Goal: Information Seeking & Learning: Learn about a topic

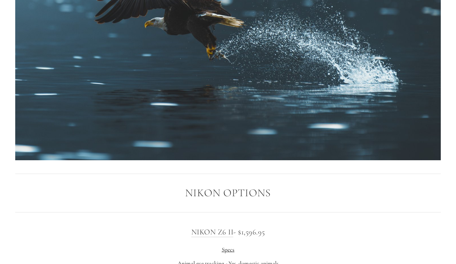
scroll to position [847, 0]
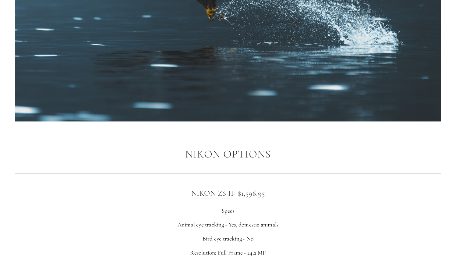
drag, startPoint x: 269, startPoint y: 188, endPoint x: 241, endPoint y: 188, distance: 28.3
click at [241, 188] on h3 "Nikon Z6 II - $1,596.95" at bounding box center [228, 193] width 426 height 12
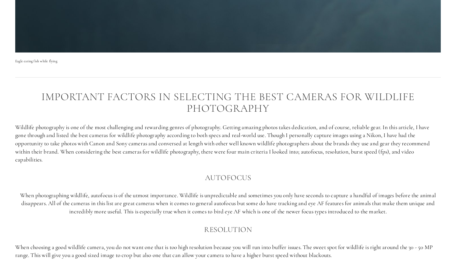
scroll to position [311, 0]
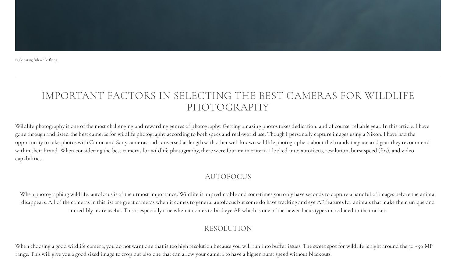
drag, startPoint x: 14, startPoint y: 123, endPoint x: 112, endPoint y: 156, distance: 103.7
click at [112, 156] on div "Important factors in selecting the best cameras for Wildlife photography Wildli…" at bounding box center [228, 229] width 436 height 290
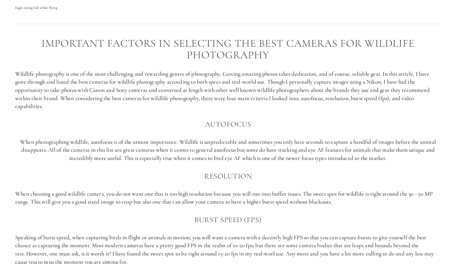
scroll to position [367, 0]
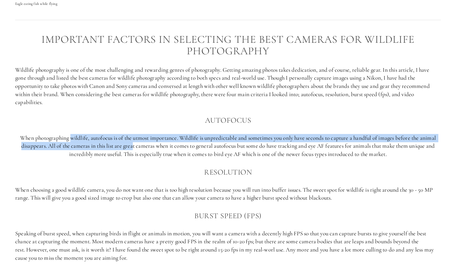
drag, startPoint x: 69, startPoint y: 135, endPoint x: 132, endPoint y: 143, distance: 64.1
click at [132, 143] on p "When photographing wildlife, autofocus is of the utmost importance. Wildlife is…" at bounding box center [228, 146] width 426 height 24
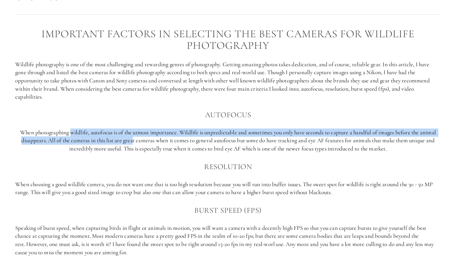
scroll to position [375, 0]
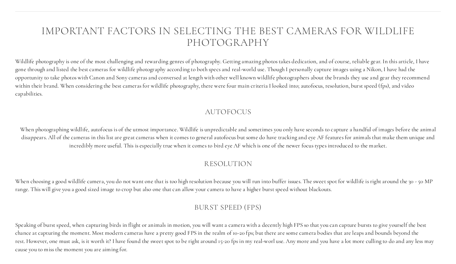
click at [145, 140] on p "When photographing wildlife, autofocus is of the utmost importance. Wildlife is…" at bounding box center [228, 137] width 426 height 24
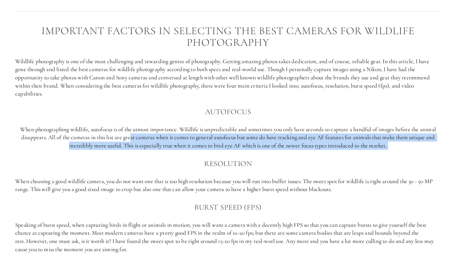
drag, startPoint x: 129, startPoint y: 138, endPoint x: 250, endPoint y: 149, distance: 122.1
click at [251, 150] on div "Important factors in selecting the best cameras for Wildlife photography Wildli…" at bounding box center [228, 165] width 426 height 280
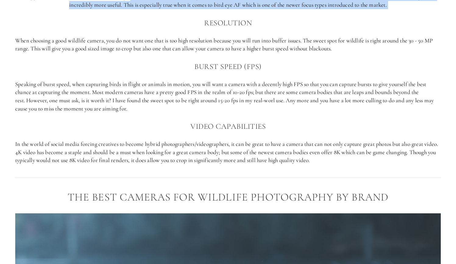
scroll to position [533, 0]
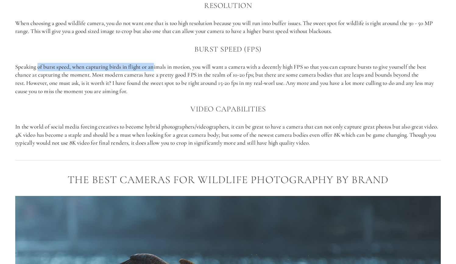
drag, startPoint x: 38, startPoint y: 63, endPoint x: 156, endPoint y: 62, distance: 118.5
click at [156, 63] on p "Speaking of burst speed, when capturing birds in flight or animals in motion, y…" at bounding box center [228, 79] width 426 height 32
click at [121, 72] on p "Speaking of burst speed, when capturing birds in flight or animals in motion, y…" at bounding box center [228, 79] width 426 height 32
drag, startPoint x: 15, startPoint y: 64, endPoint x: 93, endPoint y: 66, distance: 77.7
click at [93, 66] on div "Important factors in selecting the best cameras for Wildlife photography Wildli…" at bounding box center [228, 7] width 436 height 290
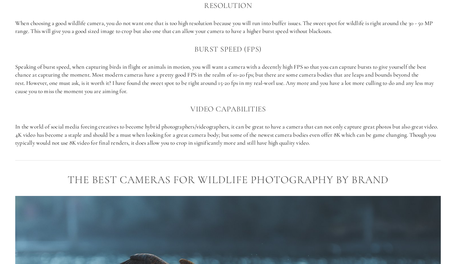
click at [97, 70] on p "Speaking of burst speed, when capturing birds in flight or animals in motion, y…" at bounding box center [228, 79] width 426 height 32
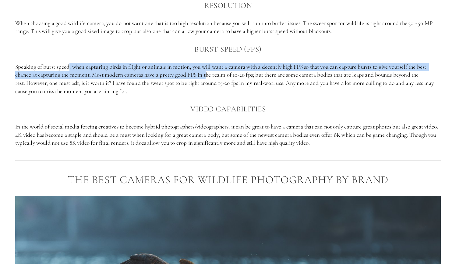
drag, startPoint x: 70, startPoint y: 63, endPoint x: 207, endPoint y: 69, distance: 137.5
click at [207, 70] on p "Speaking of burst speed, when capturing birds in flight or animals in motion, y…" at bounding box center [228, 79] width 426 height 32
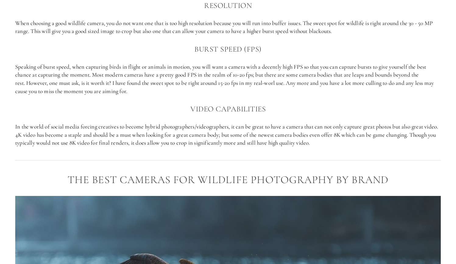
click at [243, 69] on p "Speaking of burst speed, when capturing birds in flight or animals in motion, y…" at bounding box center [228, 79] width 426 height 32
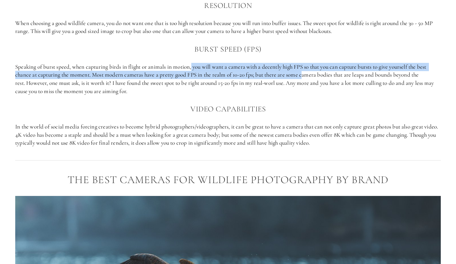
drag, startPoint x: 194, startPoint y: 65, endPoint x: 306, endPoint y: 68, distance: 111.9
click at [306, 68] on p "Speaking of burst speed, when capturing birds in flight or animals in motion, y…" at bounding box center [228, 79] width 426 height 32
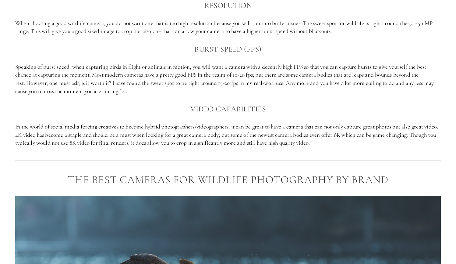
click at [318, 72] on p "Speaking of burst speed, when capturing birds in flight or animals in motion, y…" at bounding box center [228, 79] width 426 height 32
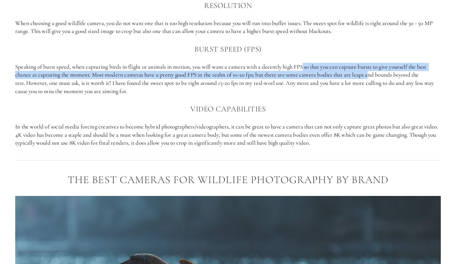
drag, startPoint x: 307, startPoint y: 65, endPoint x: 370, endPoint y: 70, distance: 63.9
click at [370, 70] on p "Speaking of burst speed, when capturing birds in flight or animals in motion, y…" at bounding box center [228, 79] width 426 height 32
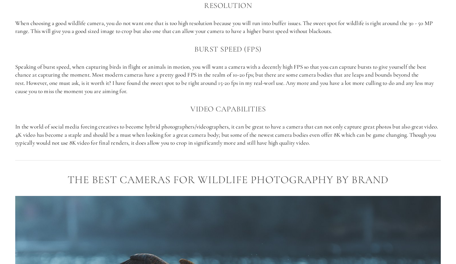
click at [374, 93] on div "Important factors in selecting the best cameras for Wildlife photography Wildli…" at bounding box center [228, 7] width 426 height 280
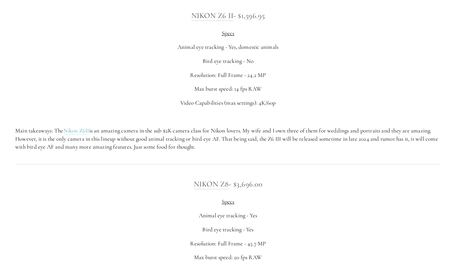
scroll to position [1022, 0]
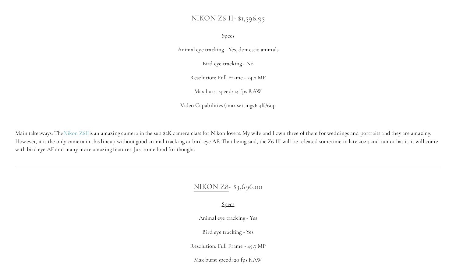
drag, startPoint x: 228, startPoint y: 46, endPoint x: 279, endPoint y: 46, distance: 51.2
click at [279, 46] on p "Animal eye tracking - Yes, domestic animals" at bounding box center [228, 49] width 426 height 8
drag, startPoint x: 245, startPoint y: 60, endPoint x: 262, endPoint y: 60, distance: 17.1
click at [262, 60] on p "Bird eye tracking - No" at bounding box center [228, 63] width 426 height 8
drag, startPoint x: 247, startPoint y: 75, endPoint x: 269, endPoint y: 86, distance: 24.5
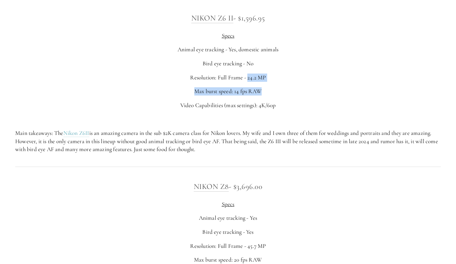
click at [269, 86] on div "Nikon Z6 II - $1,596.95 Specs Animal eye tracking - Yes, domestic animals Bird …" at bounding box center [228, 82] width 426 height 141
click at [275, 95] on div "Nikon Z6 II - $1,596.95 Specs Animal eye tracking - Yes, domestic animals Bird …" at bounding box center [228, 82] width 426 height 141
drag, startPoint x: 235, startPoint y: 89, endPoint x: 261, endPoint y: 90, distance: 26.5
click at [261, 90] on p "Max burst speed: 14 fps RAW" at bounding box center [228, 91] width 426 height 8
drag, startPoint x: 259, startPoint y: 105, endPoint x: 272, endPoint y: 105, distance: 12.8
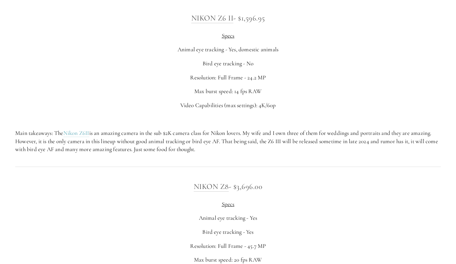
click at [272, 105] on div "Nikon Z6 II - $1,596.95 Specs Animal eye tracking - Yes, domestic animals Bird …" at bounding box center [228, 82] width 426 height 141
drag, startPoint x: 258, startPoint y: 99, endPoint x: 279, endPoint y: 100, distance: 21.0
click at [279, 101] on p "Video Capabilities (max settings): 4K/60p" at bounding box center [228, 105] width 426 height 8
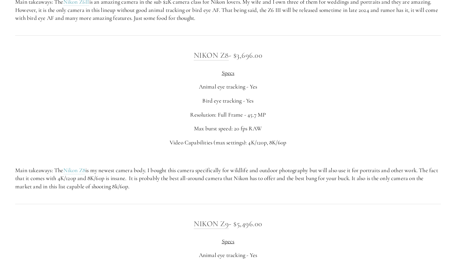
scroll to position [1146, 0]
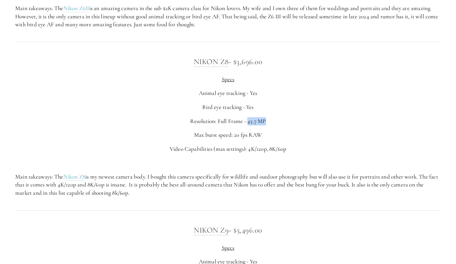
drag, startPoint x: 249, startPoint y: 116, endPoint x: 270, endPoint y: 116, distance: 21.0
click at [270, 117] on p "Resolution: Full Frame - 45.7 MP" at bounding box center [228, 121] width 426 height 8
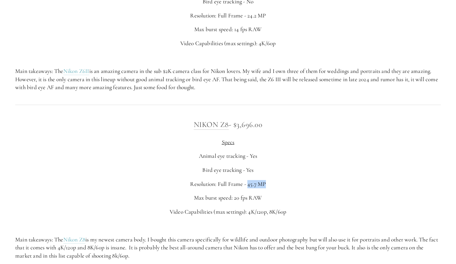
scroll to position [1084, 0]
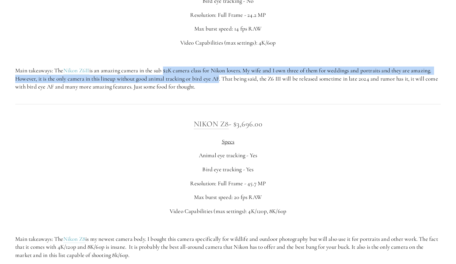
drag, startPoint x: 166, startPoint y: 65, endPoint x: 219, endPoint y: 73, distance: 53.7
click at [219, 73] on p "Main takeaways: The Nikon Z6II is an amazing camera in the sub $2K camera class…" at bounding box center [228, 78] width 426 height 24
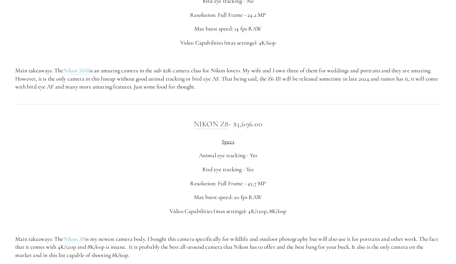
click at [268, 83] on p "Main takeaways: The Nikon Z6II is an amazing camera in the sub $2K camera class…" at bounding box center [228, 78] width 426 height 24
drag, startPoint x: 225, startPoint y: 72, endPoint x: 229, endPoint y: 81, distance: 9.7
click at [229, 81] on p "Main takeaways: The Nikon Z6II is an amazing camera in the sub $2K camera class…" at bounding box center [228, 78] width 426 height 24
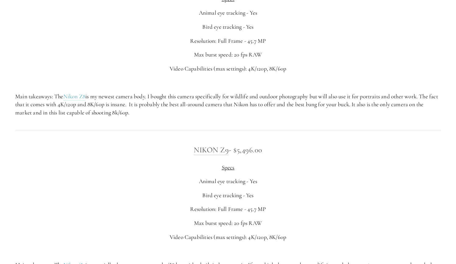
scroll to position [1227, 0]
drag, startPoint x: 151, startPoint y: 88, endPoint x: 167, endPoint y: 102, distance: 22.0
click at [167, 102] on p "Main takeaways: The Nikon Z8 is my newest camera body. I bought this camera spe…" at bounding box center [228, 104] width 426 height 24
